Goal: Navigation & Orientation: Understand site structure

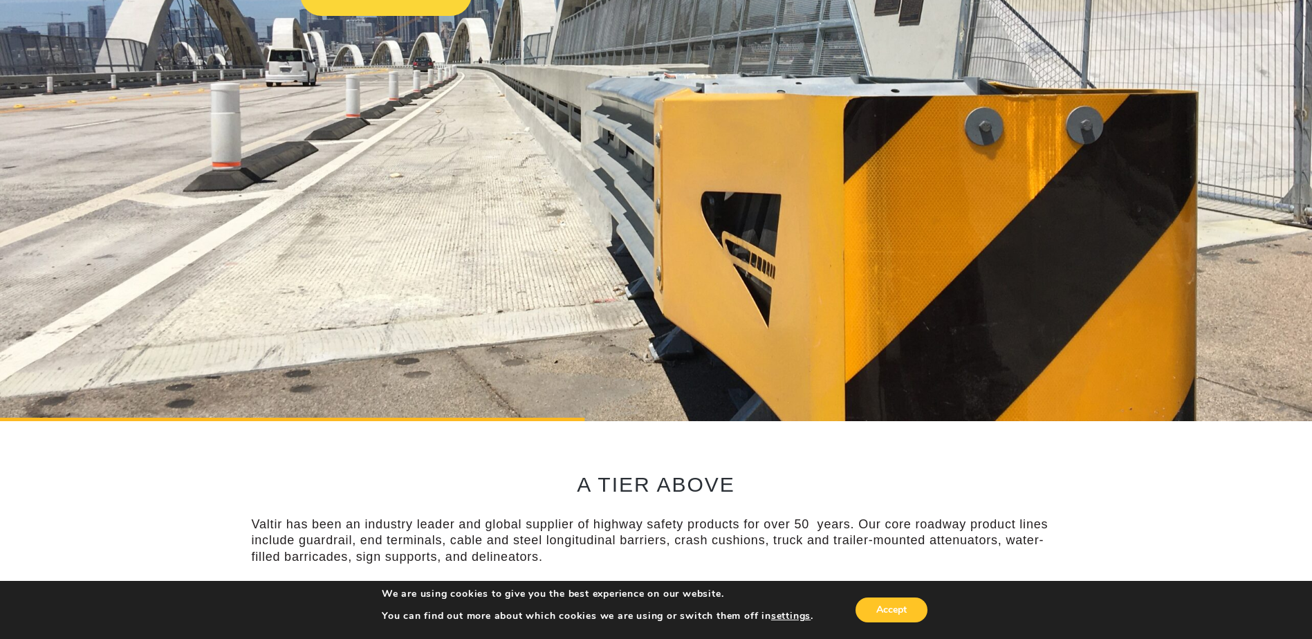
scroll to position [553, 0]
